Goal: Use online tool/utility: Use online tool/utility

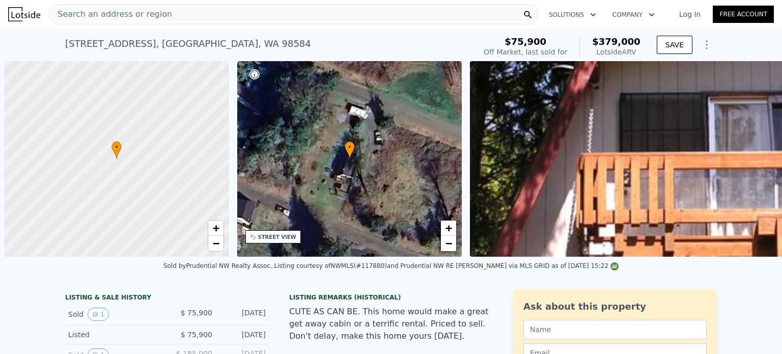
scroll to position [0, 4]
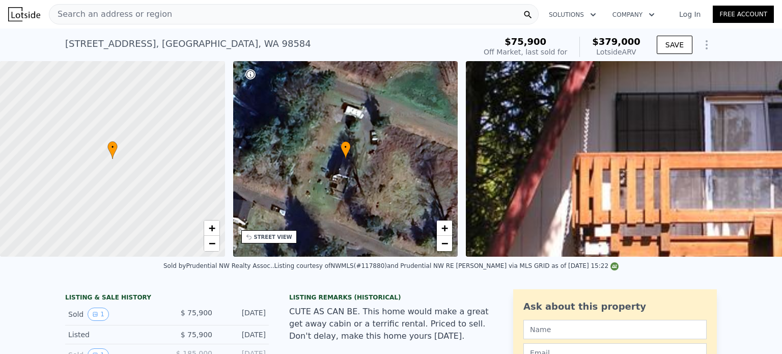
click at [327, 11] on div "Search an address or region" at bounding box center [294, 14] width 490 height 20
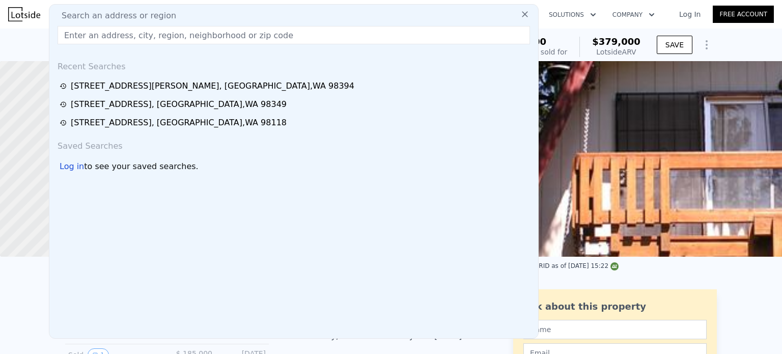
drag, startPoint x: 327, startPoint y: 11, endPoint x: 274, endPoint y: 39, distance: 60.6
click at [274, 39] on input "text" at bounding box center [294, 35] width 473 height 18
paste input "[STREET_ADDRESS]"
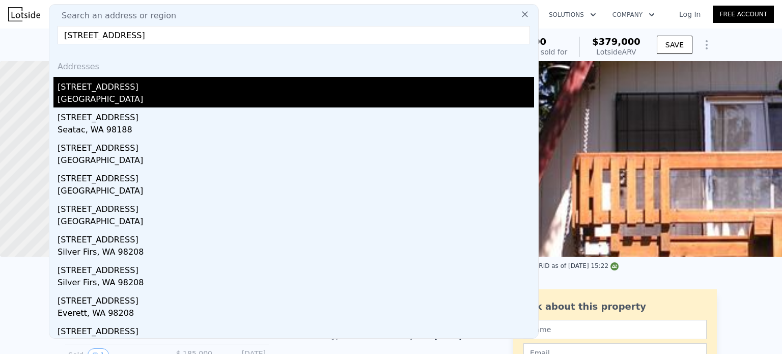
type input "[STREET_ADDRESS]"
click at [99, 85] on div "[STREET_ADDRESS]" at bounding box center [296, 85] width 477 height 16
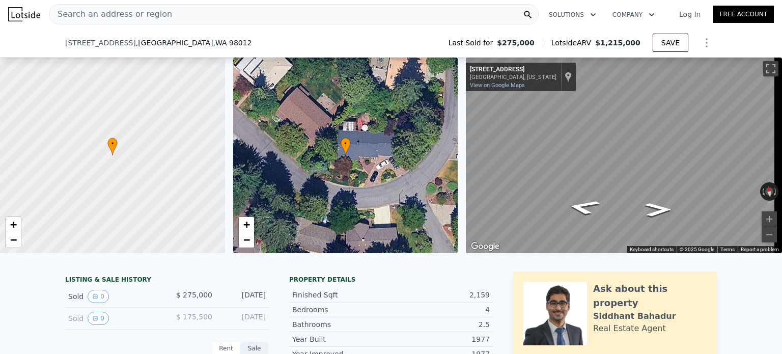
scroll to position [224, 0]
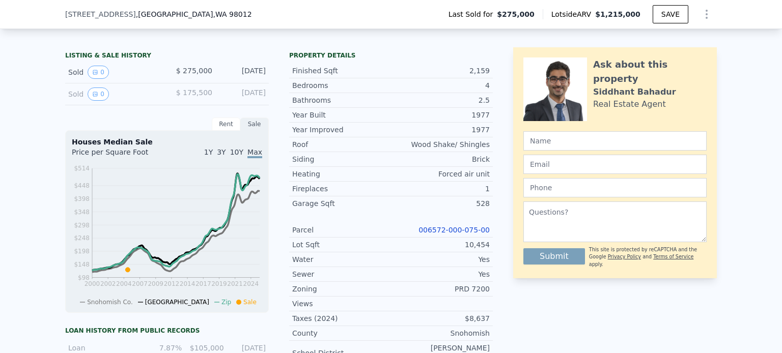
type input "$ 1,214,000"
type input "$ 823,229"
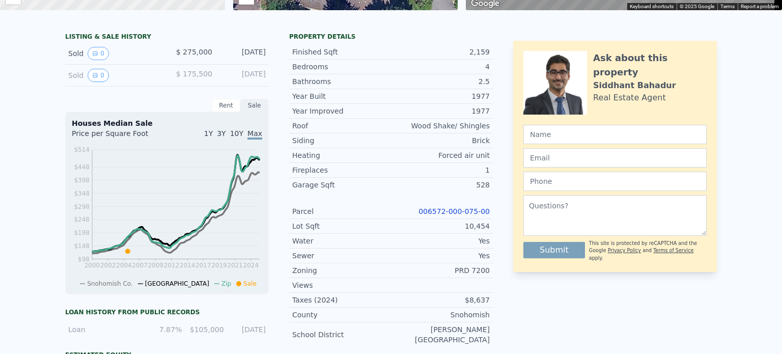
scroll to position [0, 0]
